Goal: Task Accomplishment & Management: Complete application form

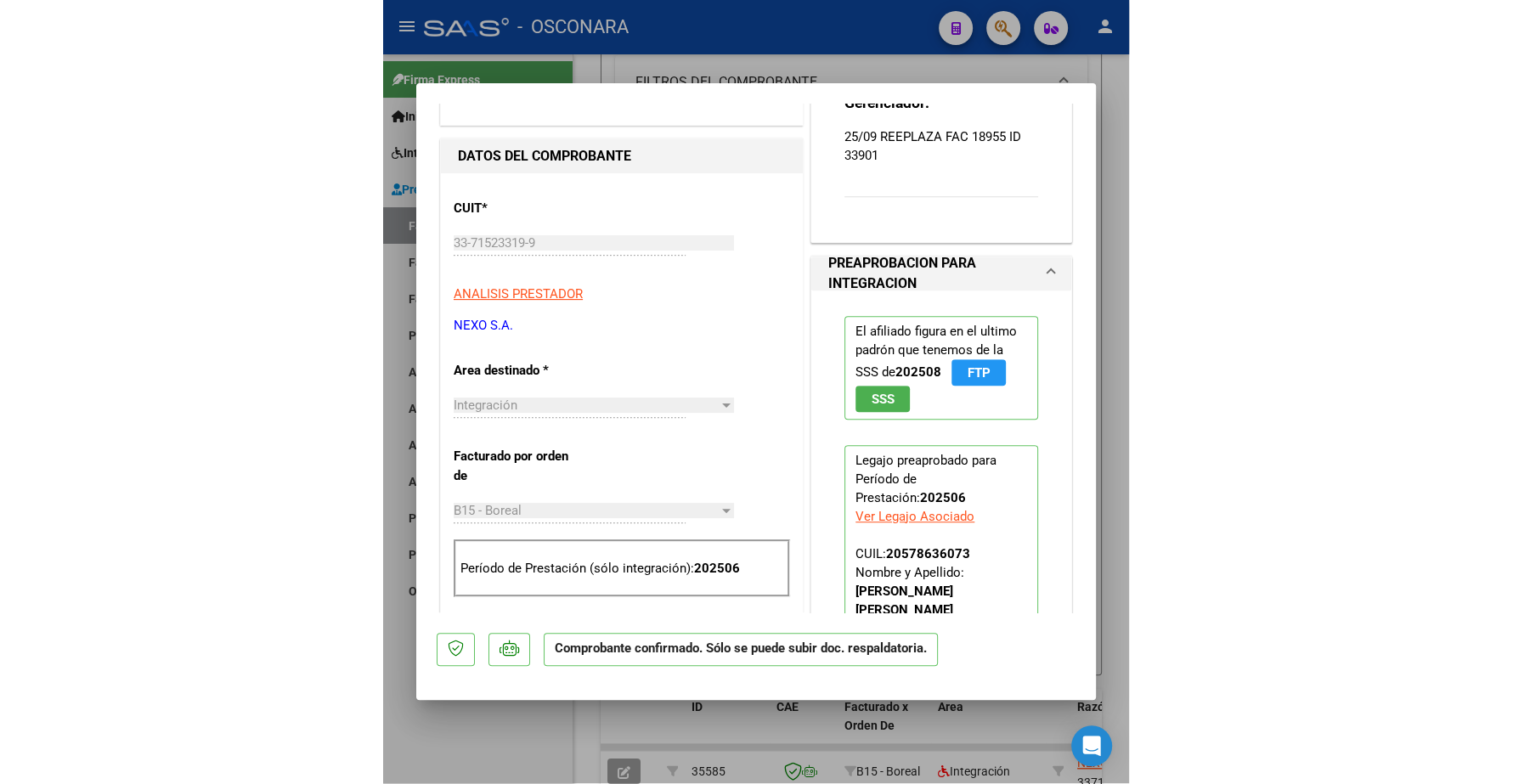
scroll to position [153, 0]
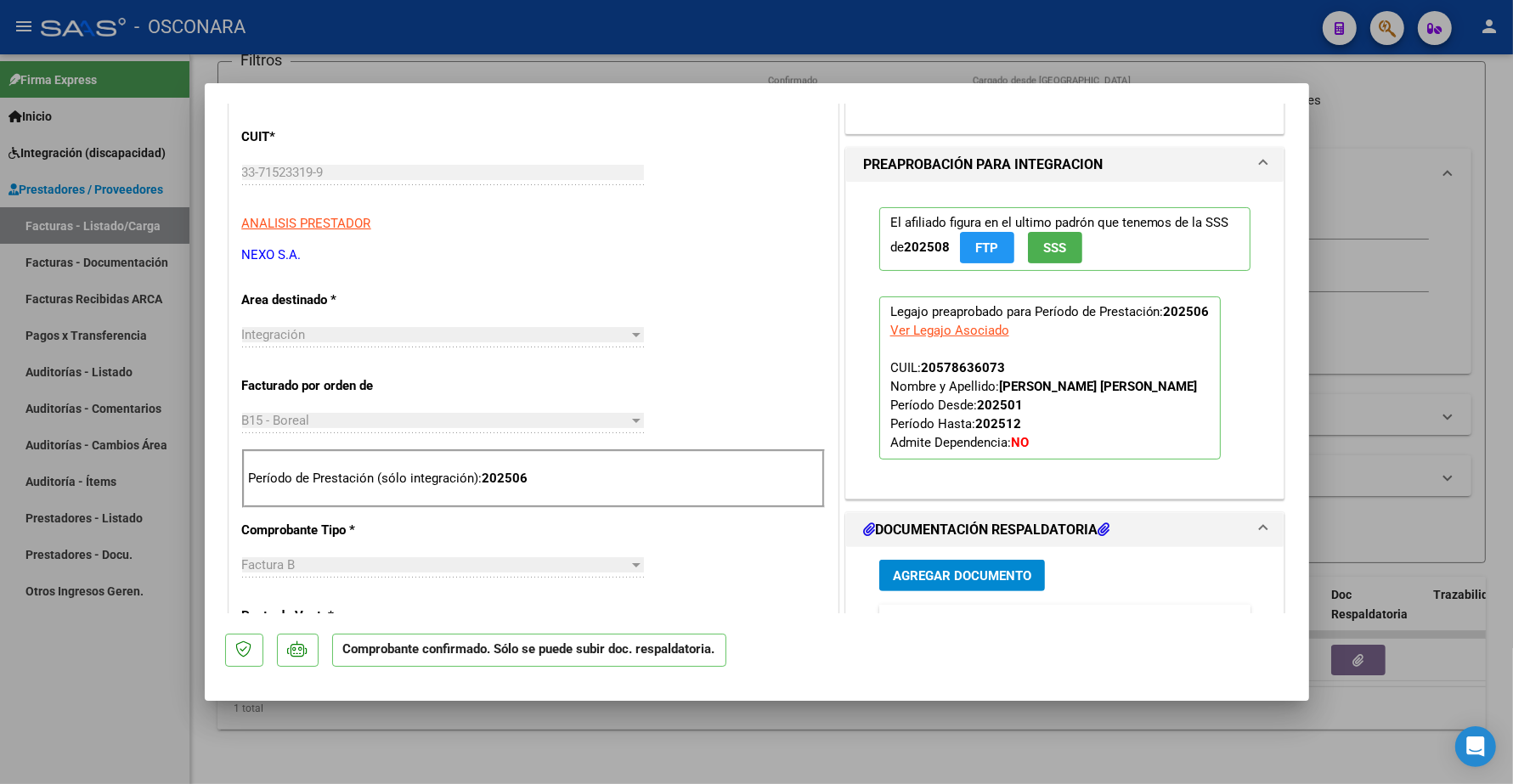
type input "$ 0,00"
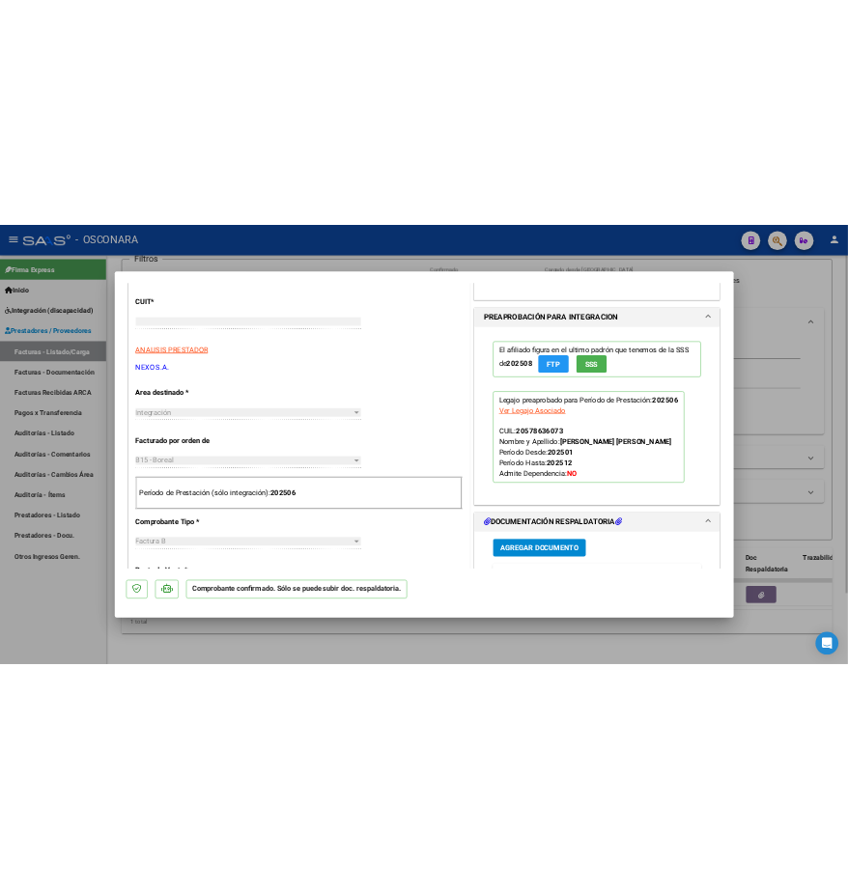
scroll to position [0, 0]
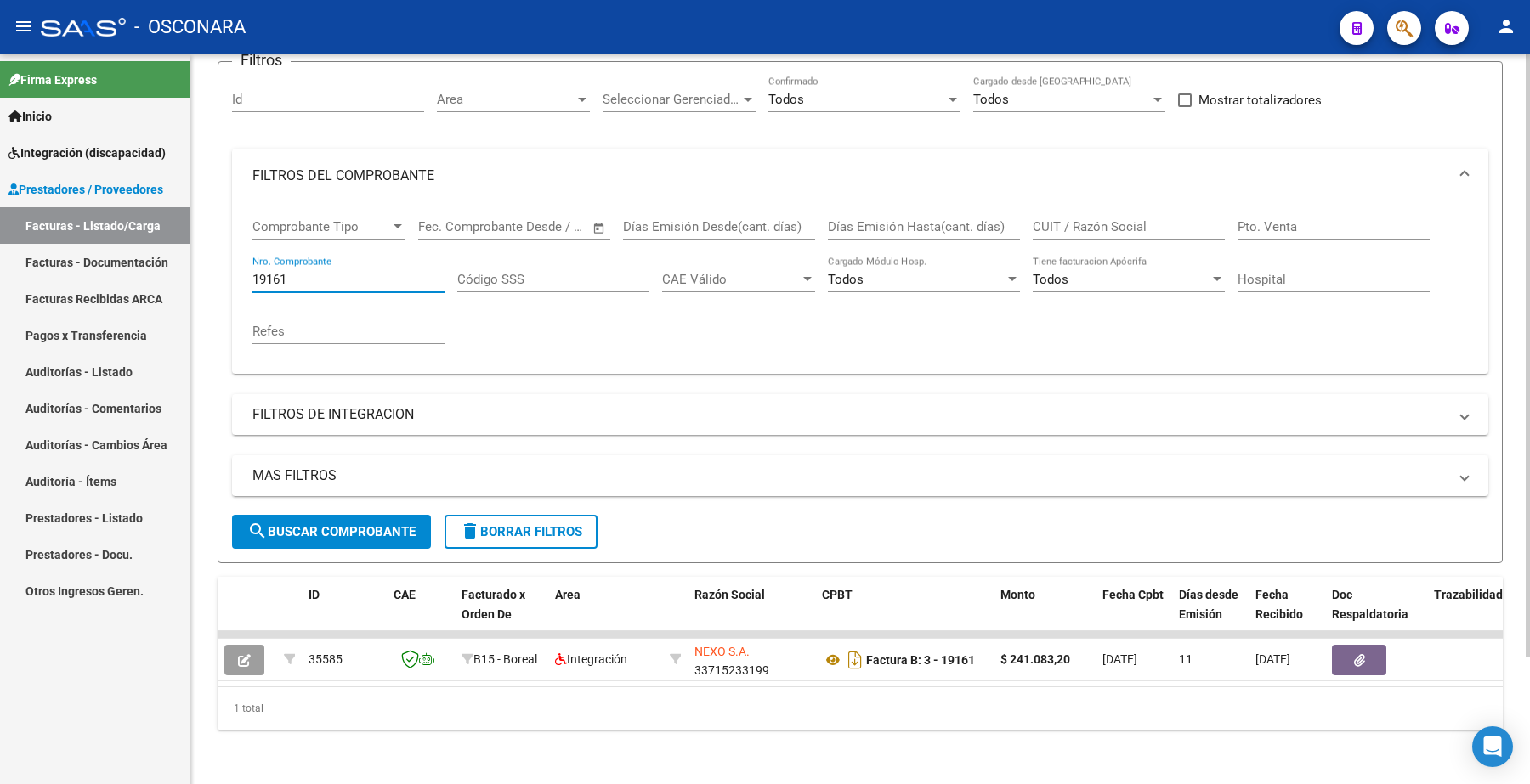
drag, startPoint x: 332, startPoint y: 256, endPoint x: 201, endPoint y: 281, distance: 133.4
click at [201, 281] on div "Video tutorial PRESTADORES -> Listado de CPBTs Emitidos por Prestadores / Prove…" at bounding box center [859, 348] width 1339 height 870
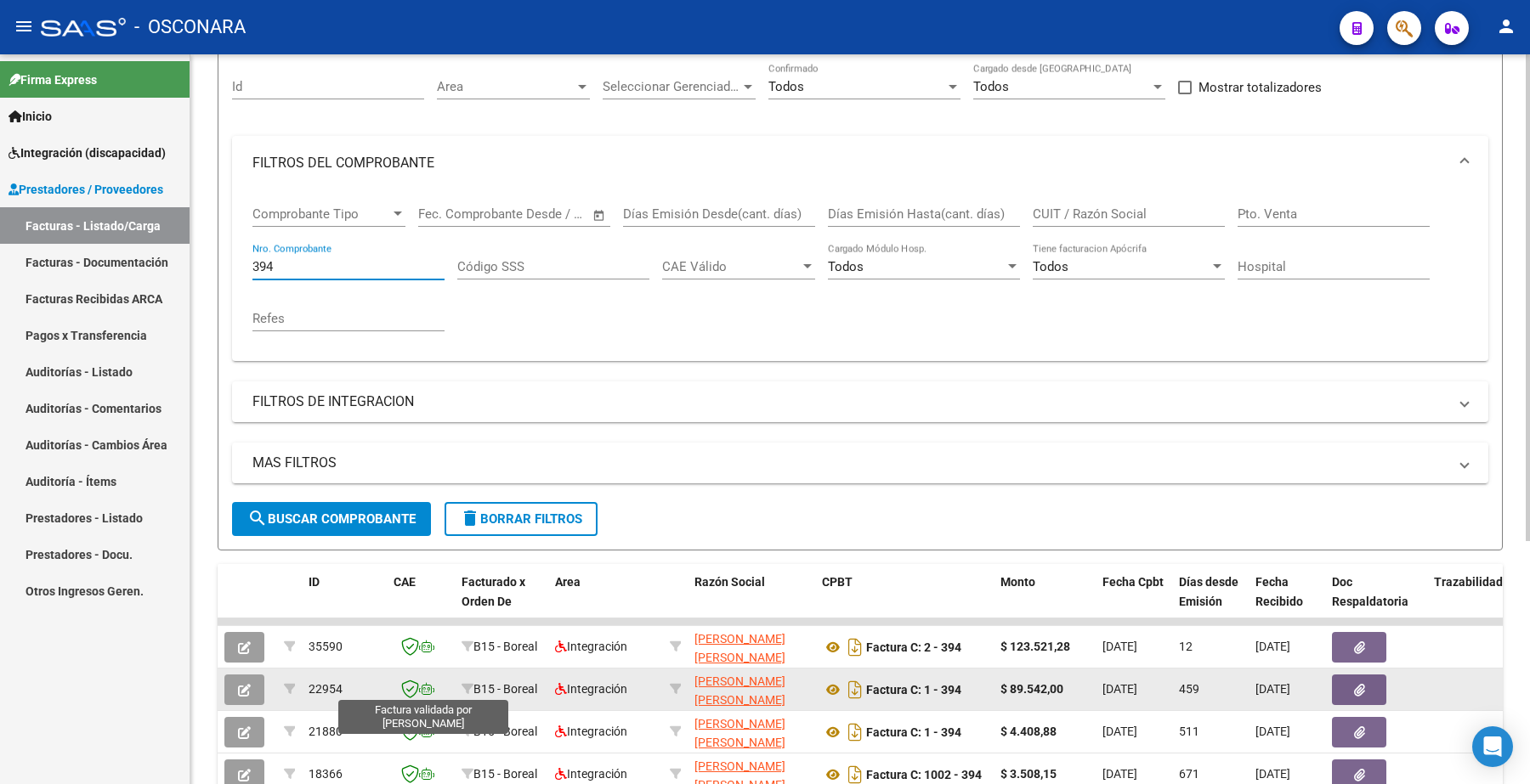
type input "394"
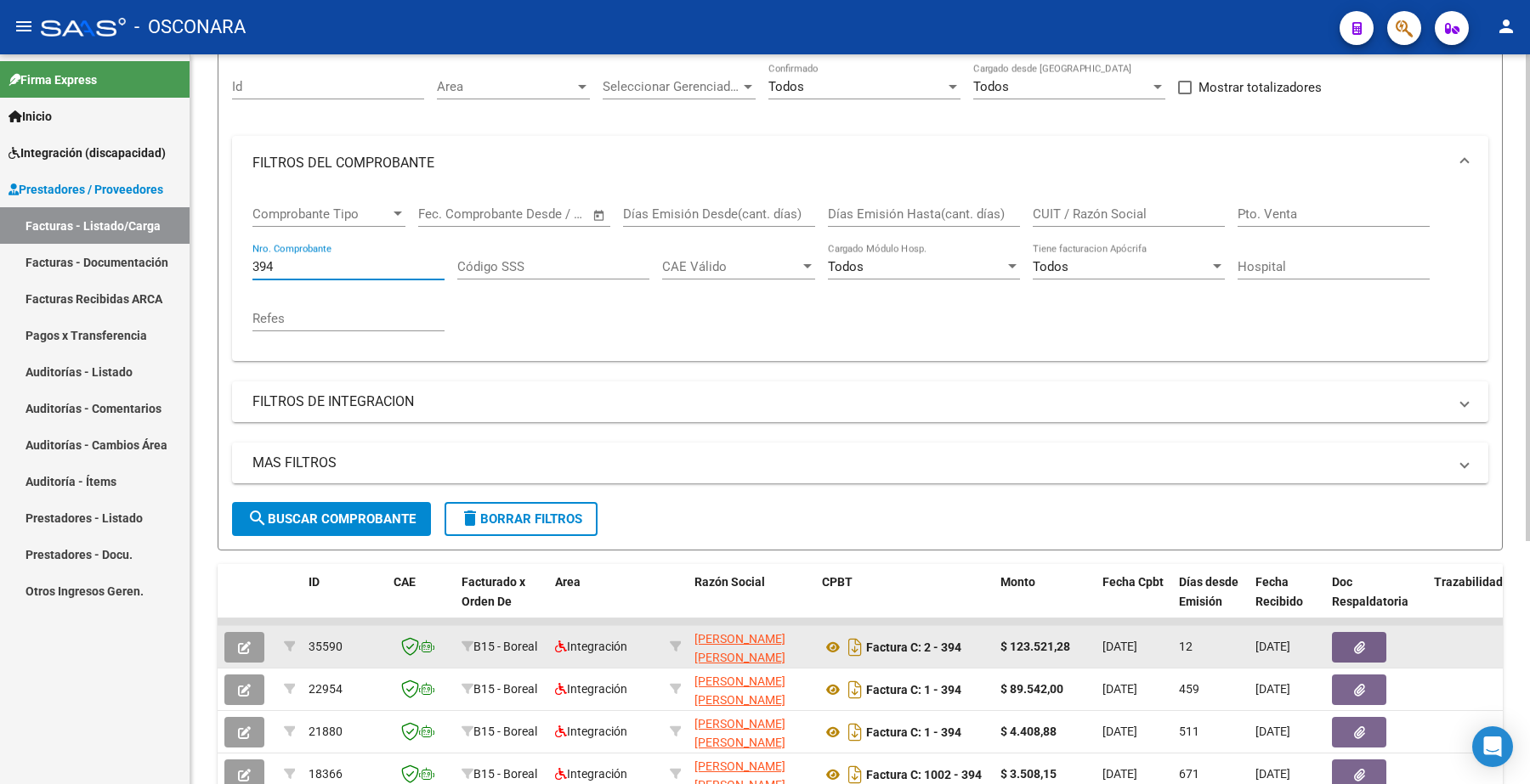
click at [253, 643] on button "button" at bounding box center [244, 647] width 40 height 31
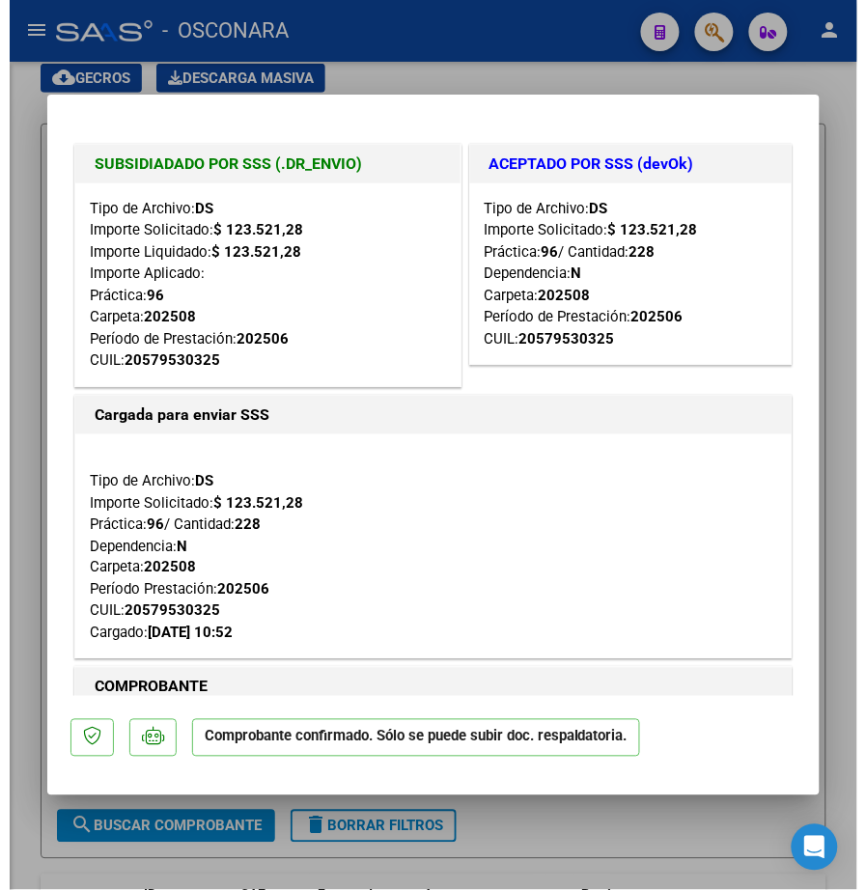
scroll to position [242, 0]
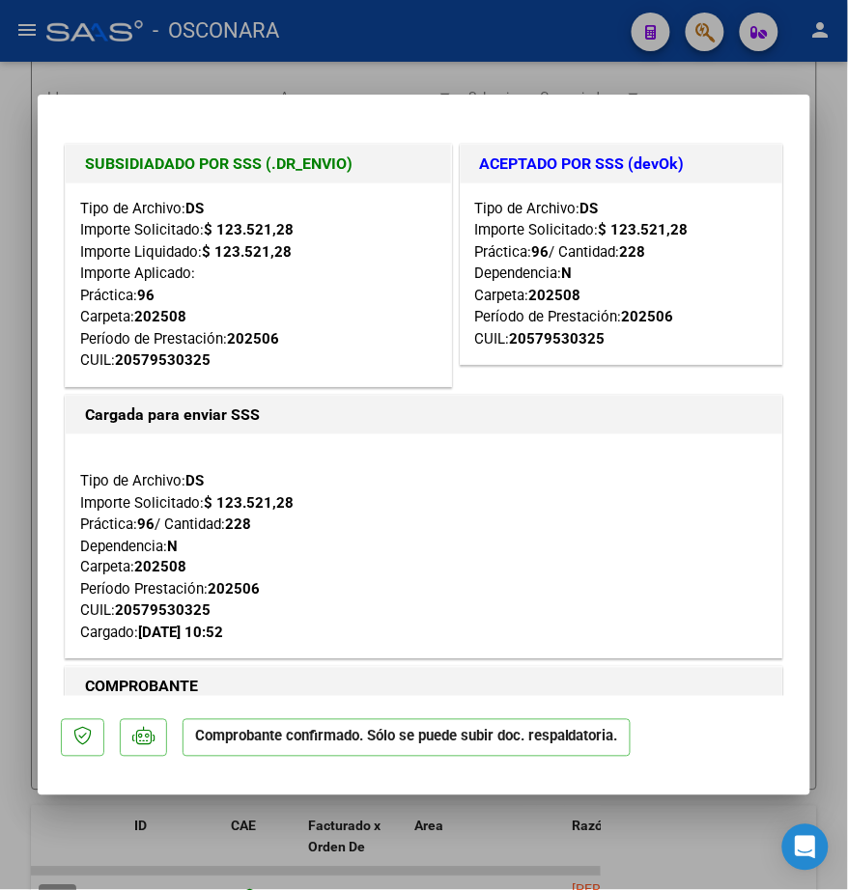
type input "$ 0,00"
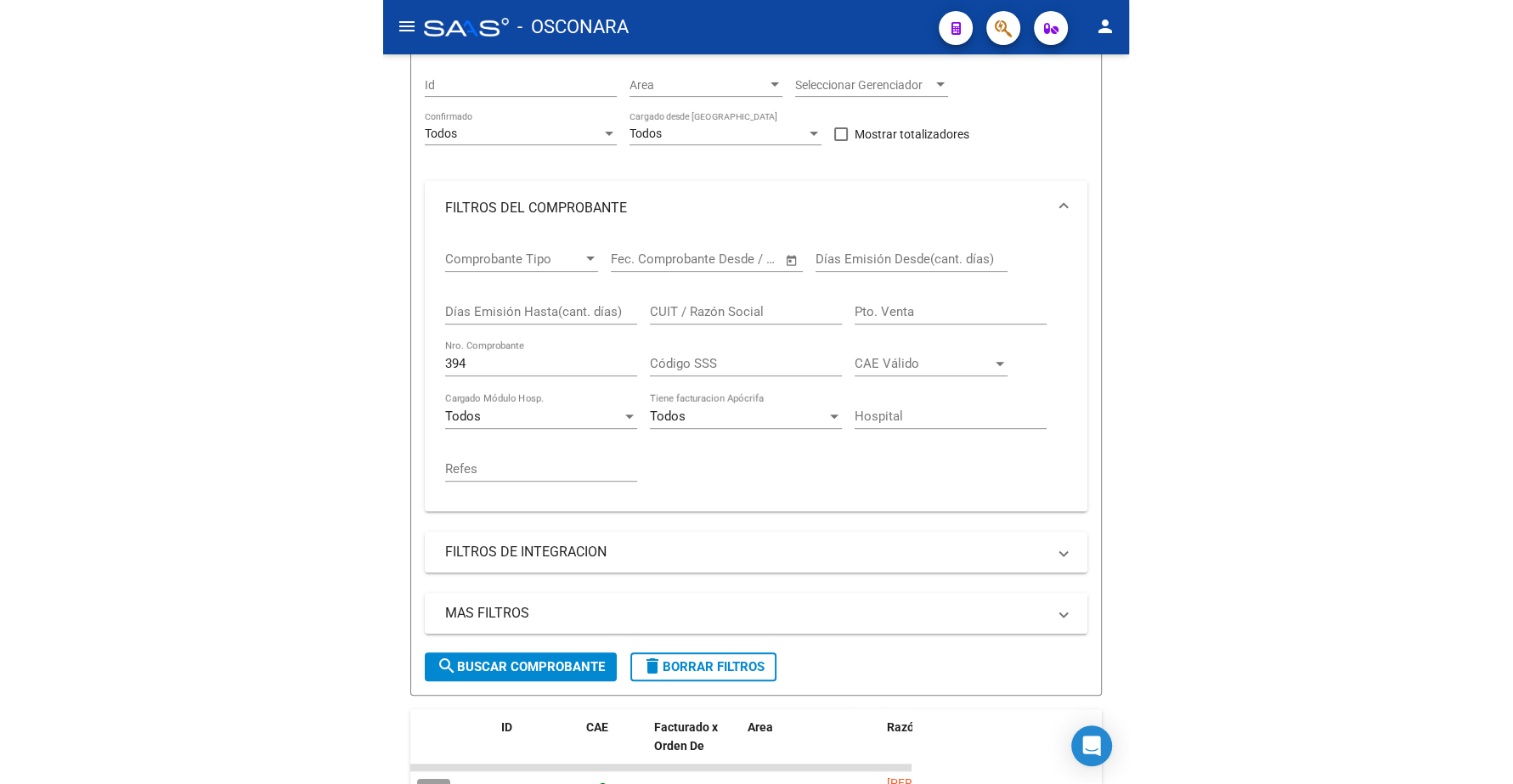
scroll to position [231, 0]
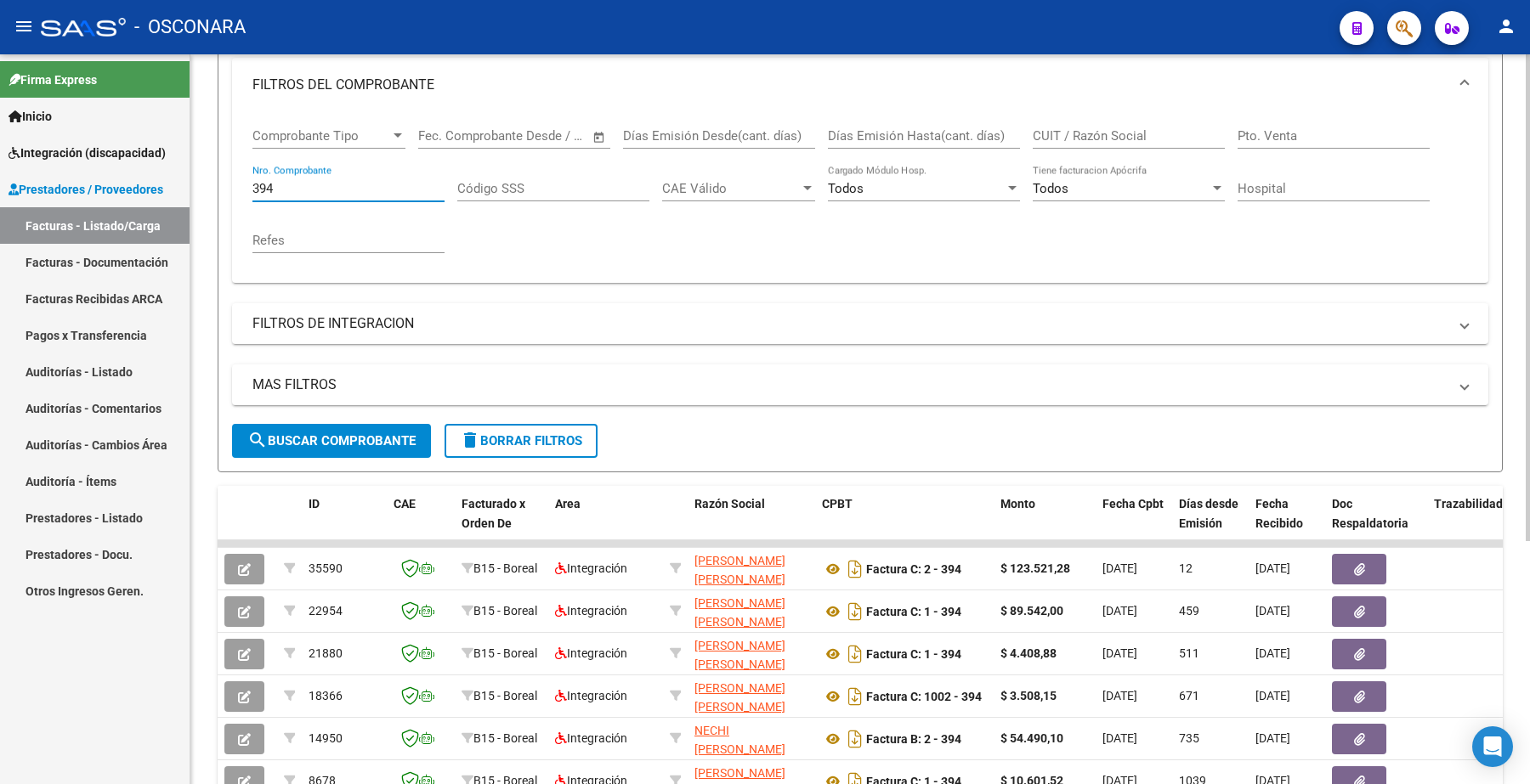
drag, startPoint x: 294, startPoint y: 184, endPoint x: 210, endPoint y: 185, distance: 84.0
click at [210, 185] on div "Video tutorial PRESTADORES -> Listado de CPBTs Emitidos por Prestadores / Prove…" at bounding box center [859, 364] width 1339 height 1082
paste input "27229012091152"
type input "2"
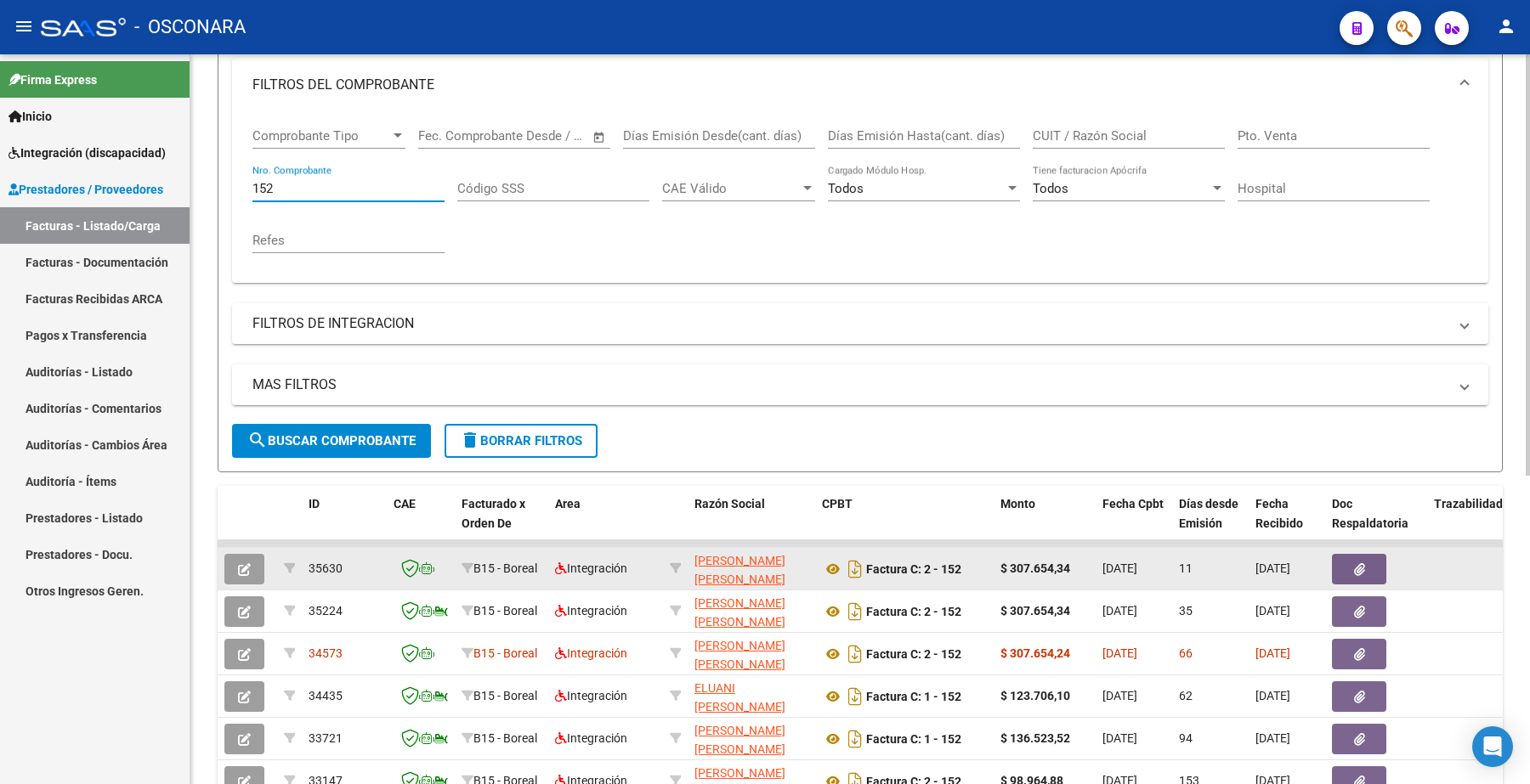
type input "152"
click at [257, 562] on button "button" at bounding box center [244, 568] width 40 height 31
